Goal: Use online tool/utility: Utilize a website feature to perform a specific function

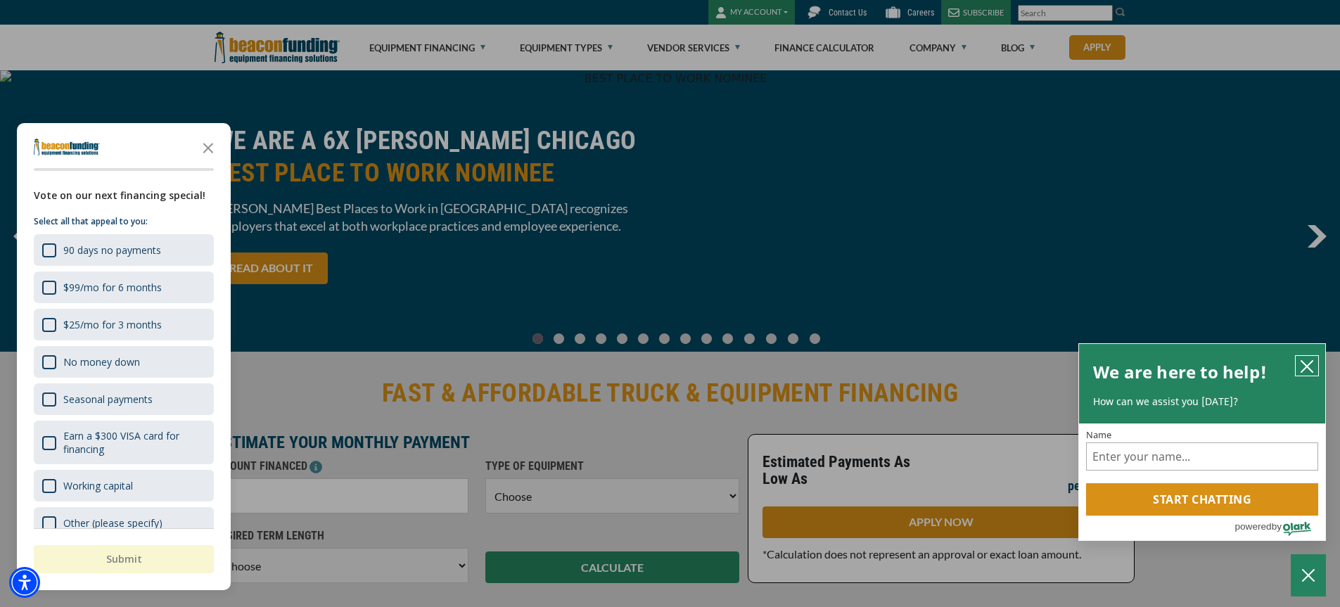
click at [1310, 365] on icon "close chatbox" at bounding box center [1307, 366] width 14 height 14
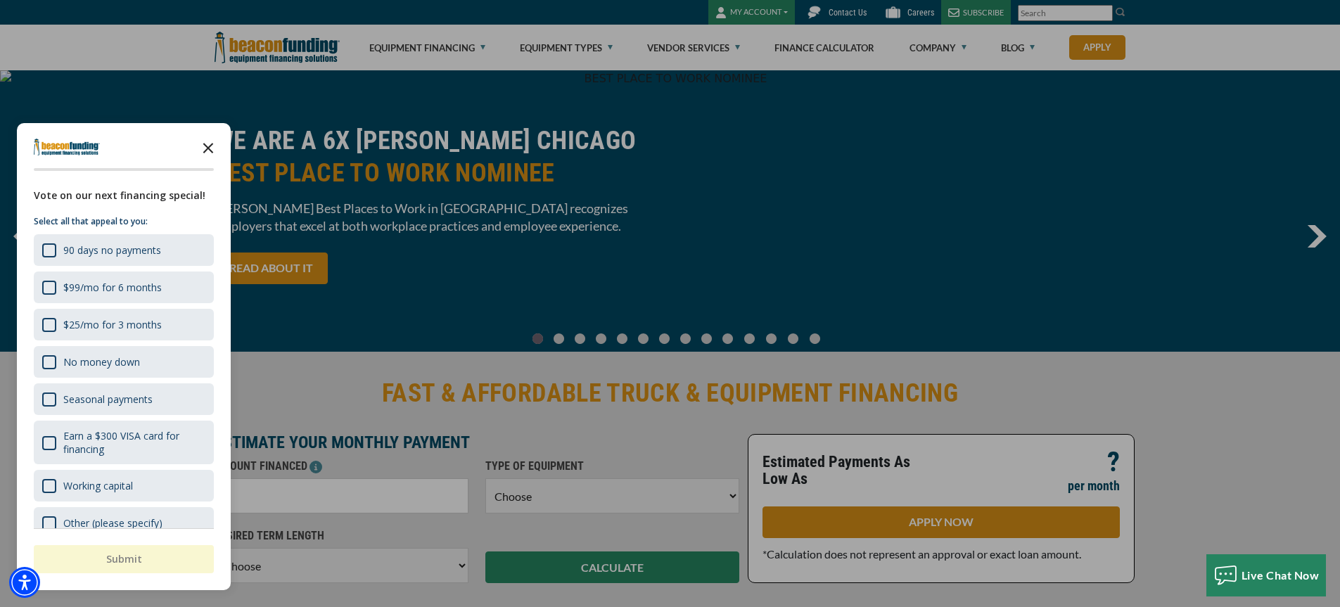
click at [211, 149] on icon "Close the survey" at bounding box center [208, 147] width 28 height 28
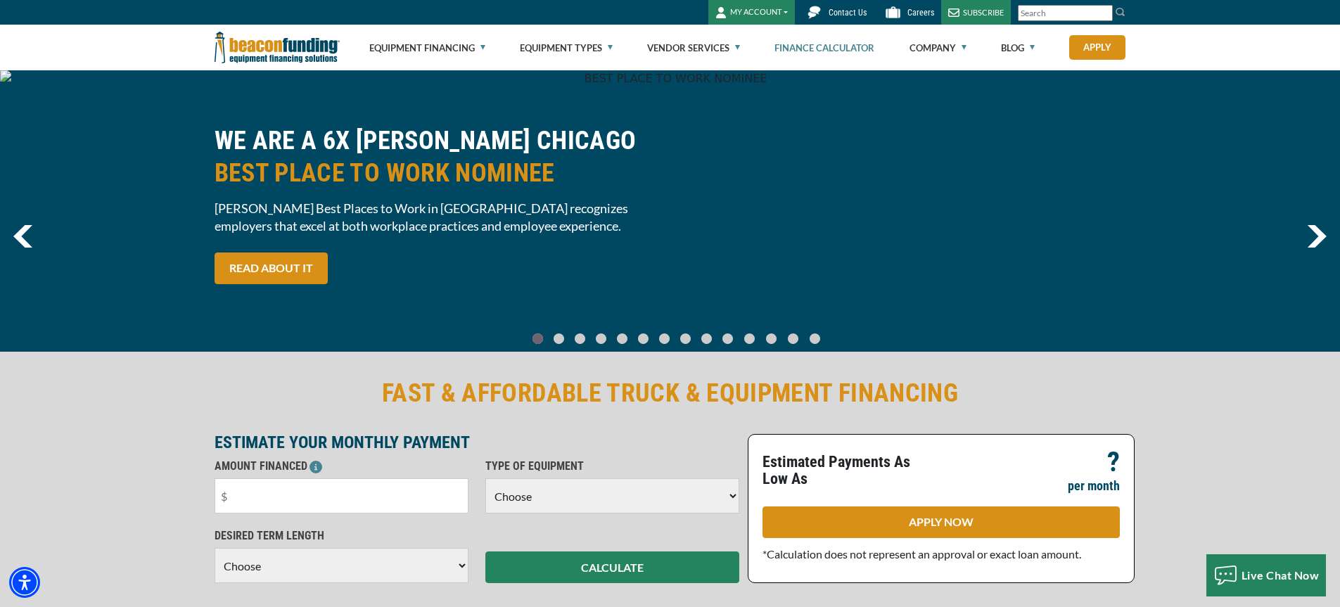
click at [827, 44] on link "Finance Calculator" at bounding box center [824, 47] width 100 height 45
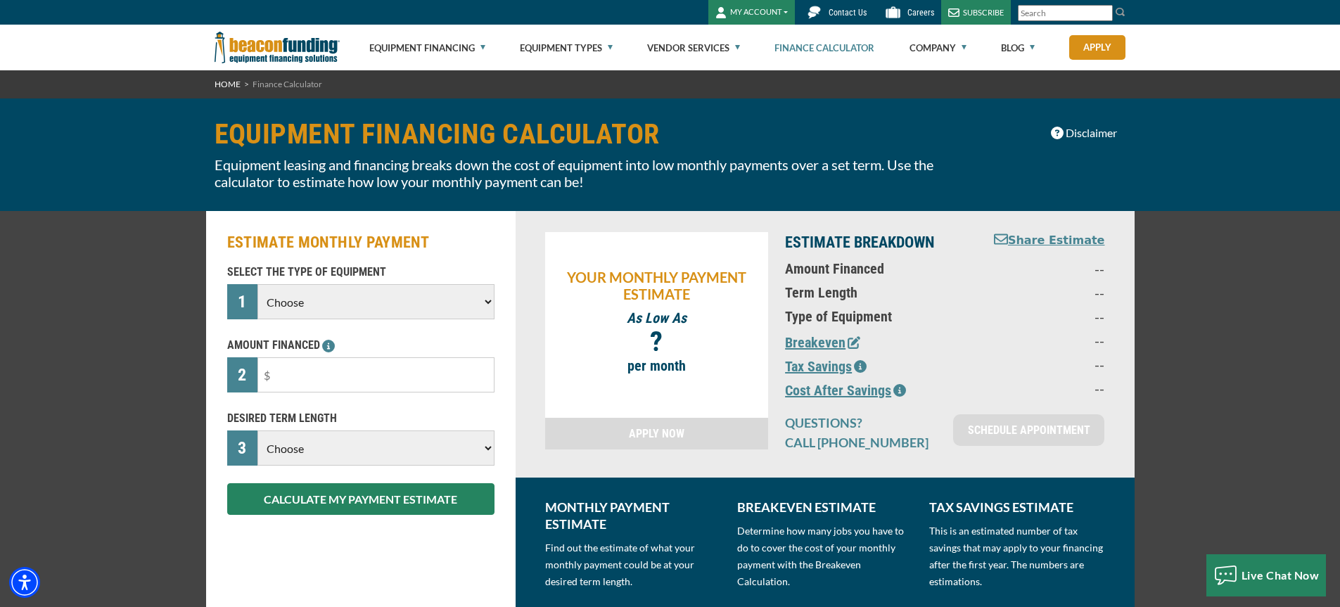
click at [333, 312] on select "Choose Backhoe Boom/Bucket Truck Chipper Commercial Mower Crane DTG/DTF Printin…" at bounding box center [375, 301] width 236 height 35
select select "1"
click at [257, 284] on select "Choose Backhoe Boom/Bucket Truck Chipper Commercial Mower Crane DTG/DTF Printin…" at bounding box center [375, 301] width 236 height 35
click at [338, 377] on input "text" at bounding box center [375, 374] width 236 height 35
type input "$29,000"
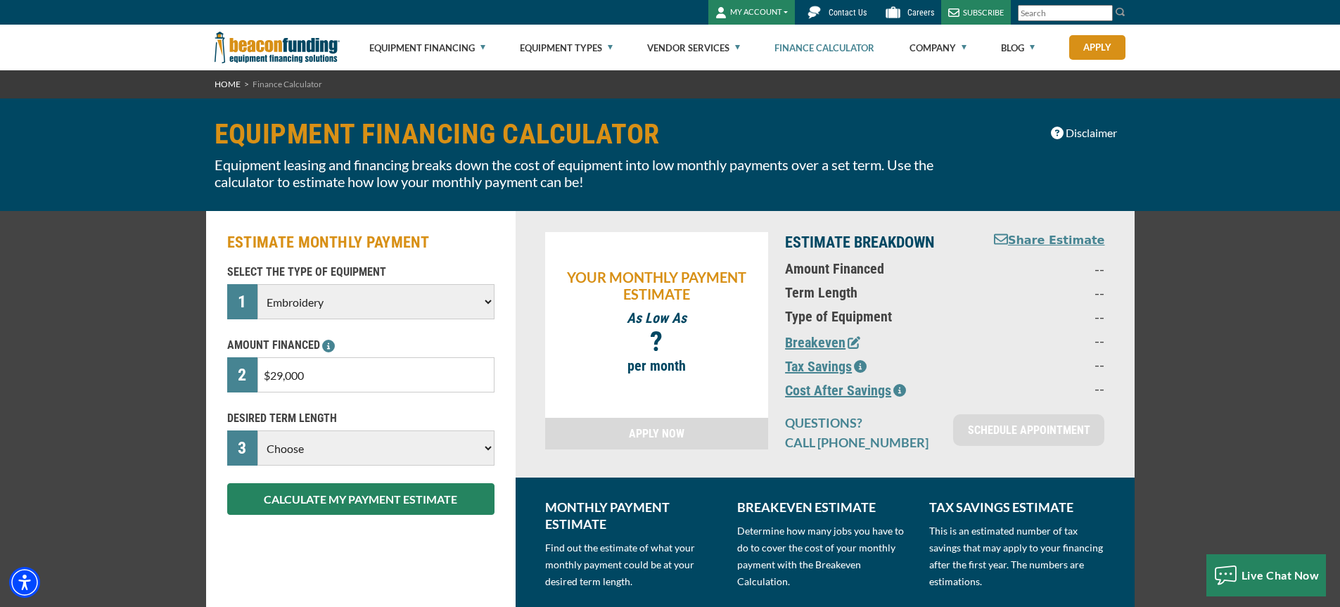
click at [333, 451] on select "Choose 36 Months 48 Months 60 Months" at bounding box center [375, 448] width 236 height 35
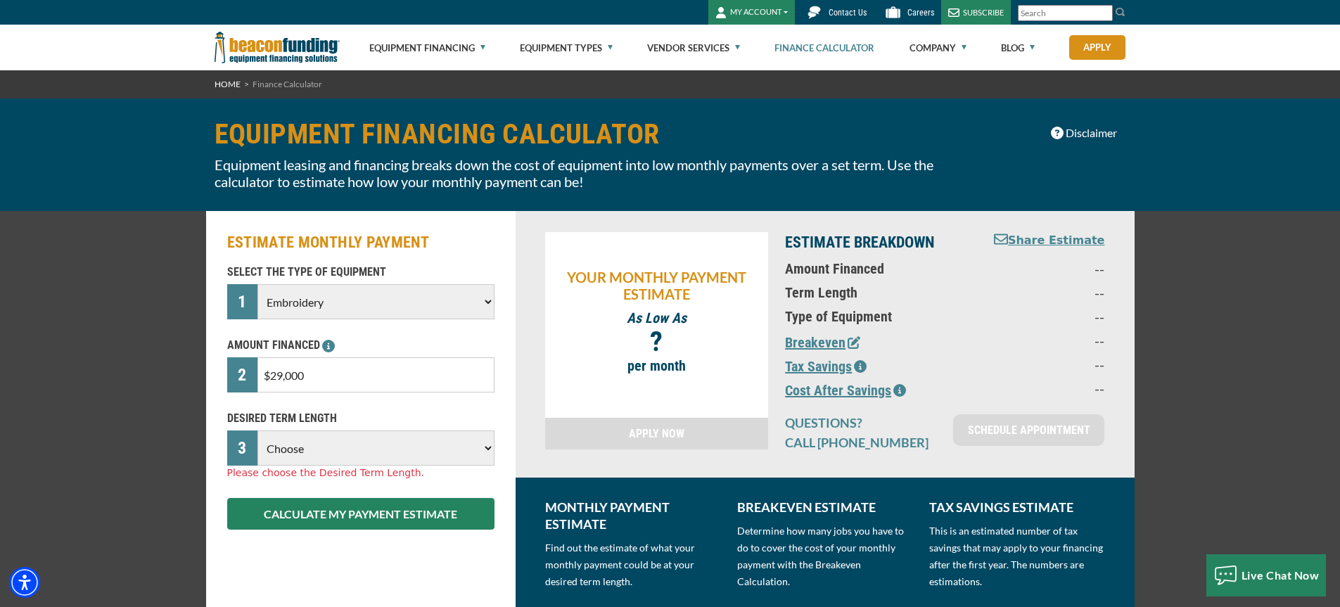
select select "60"
click at [257, 431] on select "Choose 36 Months 48 Months 60 Months" at bounding box center [375, 448] width 236 height 35
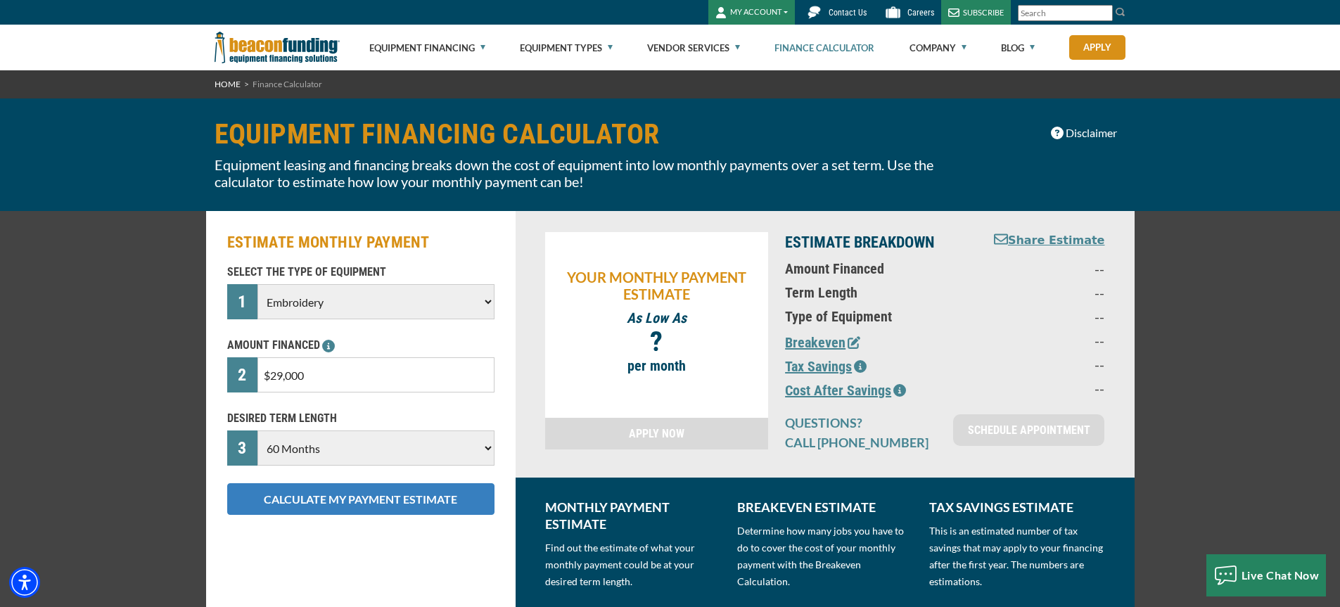
click at [348, 510] on button "CALCULATE MY PAYMENT ESTIMATE" at bounding box center [360, 499] width 267 height 32
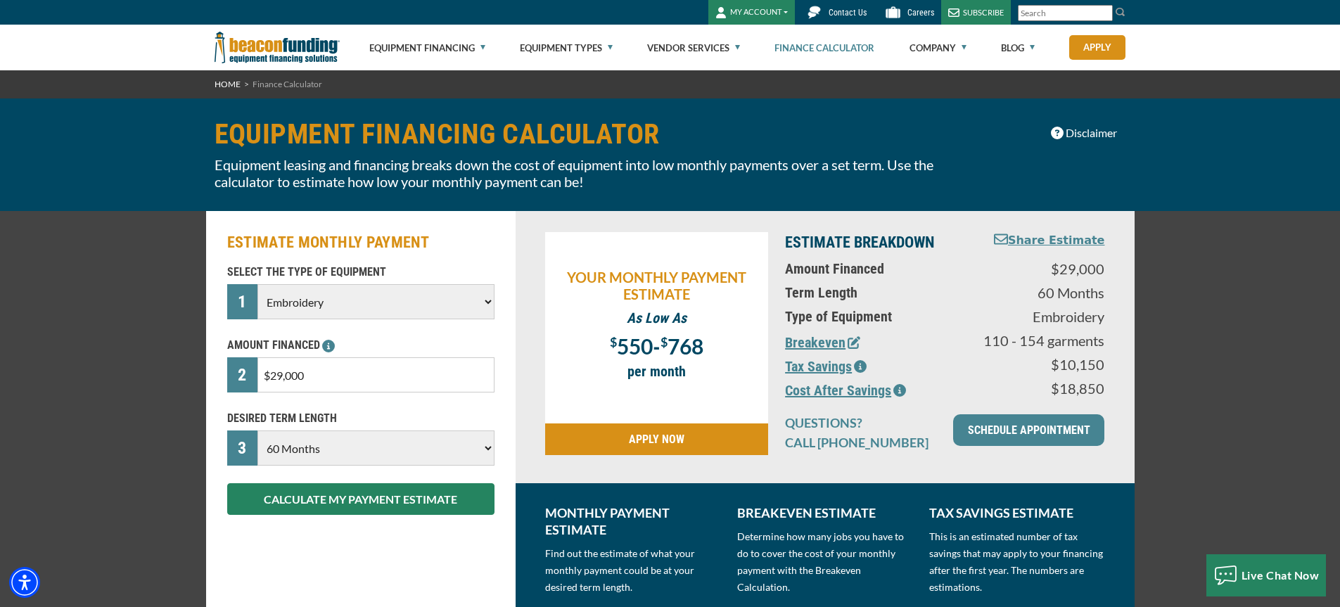
click at [862, 364] on icon "button" at bounding box center [860, 366] width 13 height 13
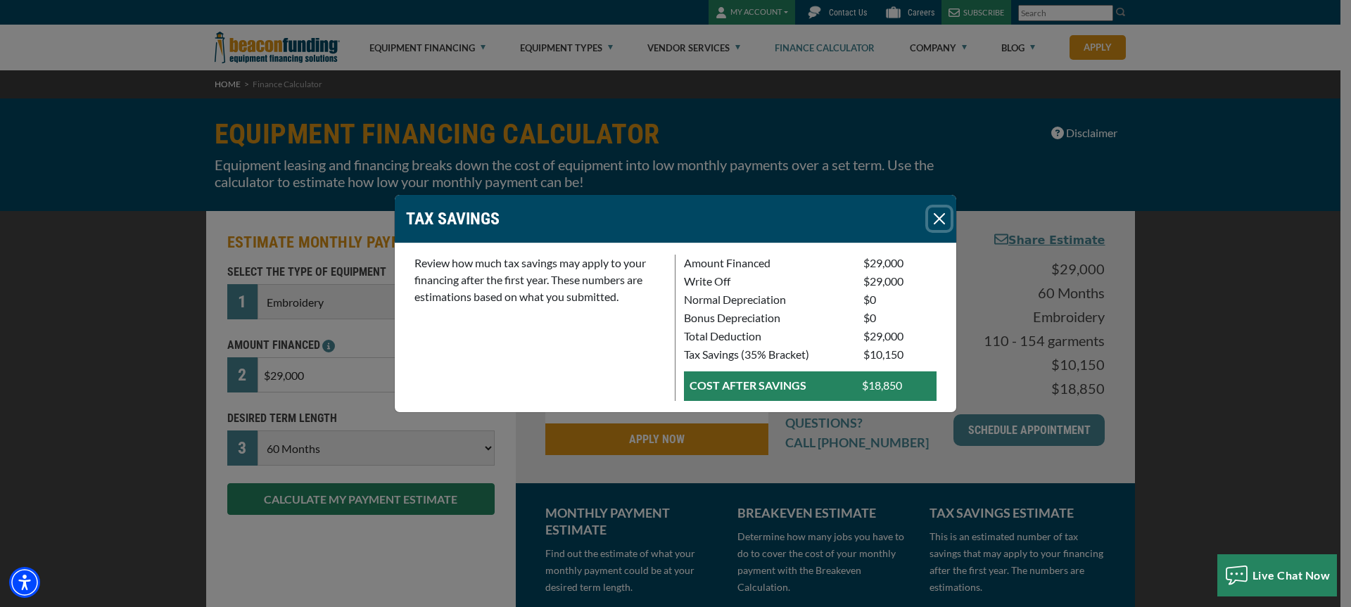
click at [938, 217] on button "Close" at bounding box center [939, 219] width 23 height 23
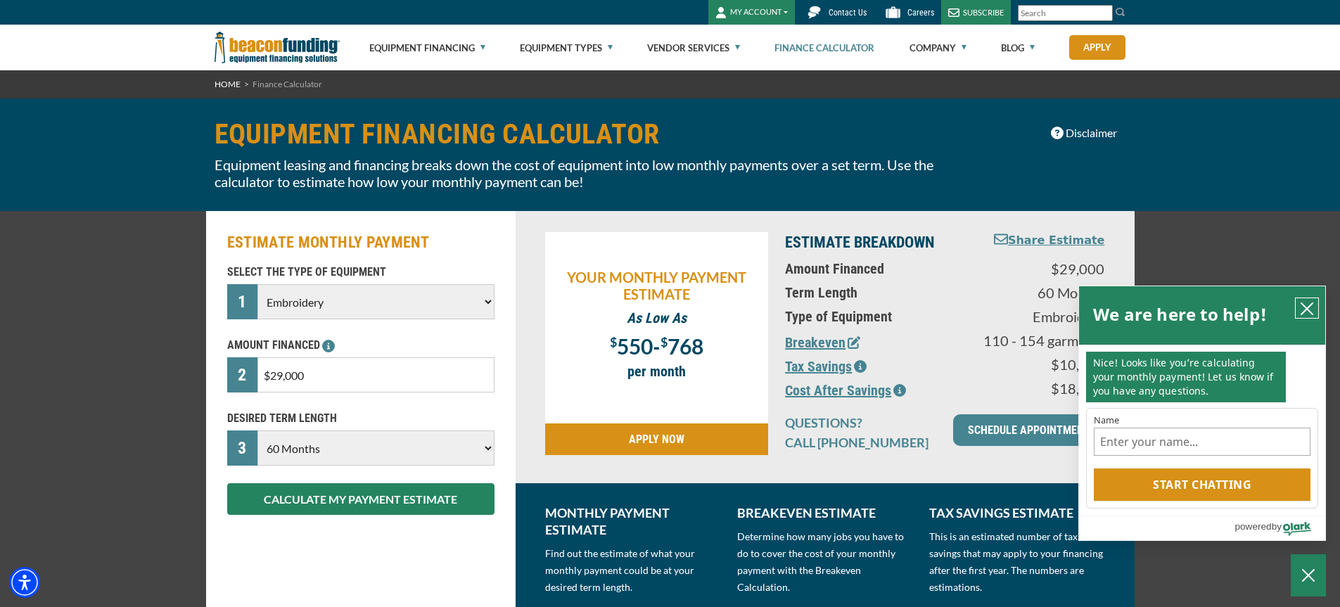
click at [1310, 307] on icon "close chatbox" at bounding box center [1307, 309] width 14 height 14
